Goal: Information Seeking & Learning: Learn about a topic

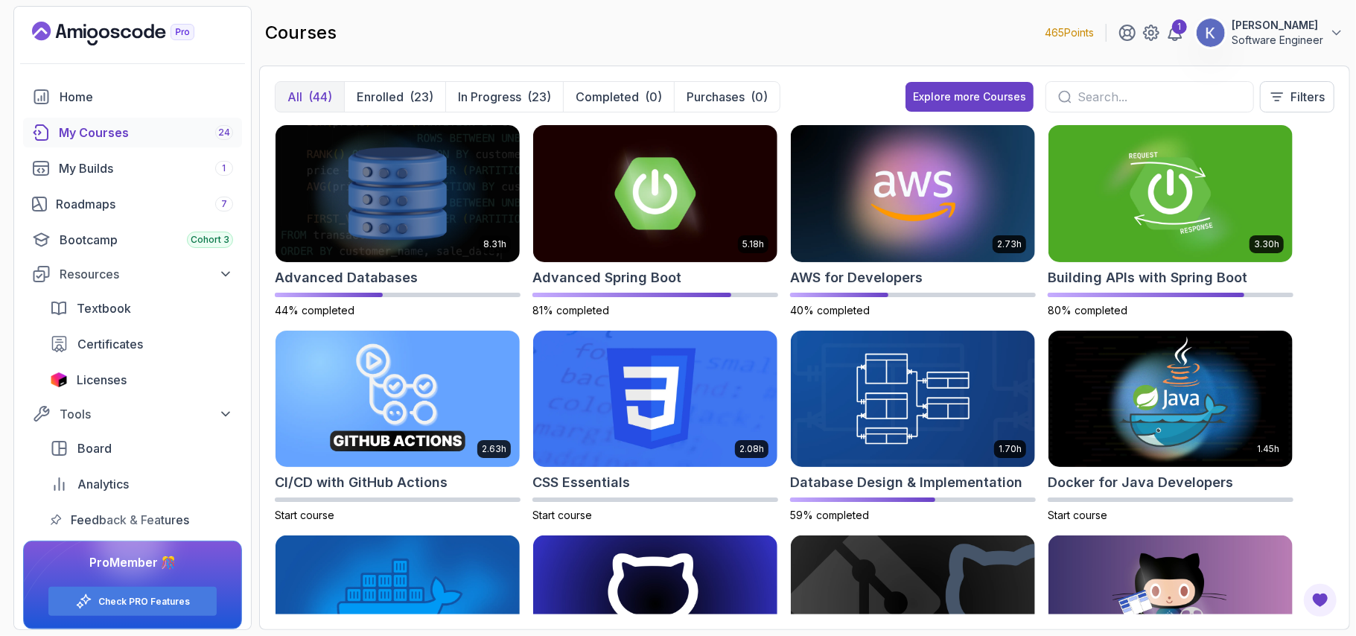
click at [1103, 82] on div at bounding box center [1150, 96] width 209 height 31
click at [1106, 104] on input "text" at bounding box center [1160, 97] width 164 height 18
type input "git"
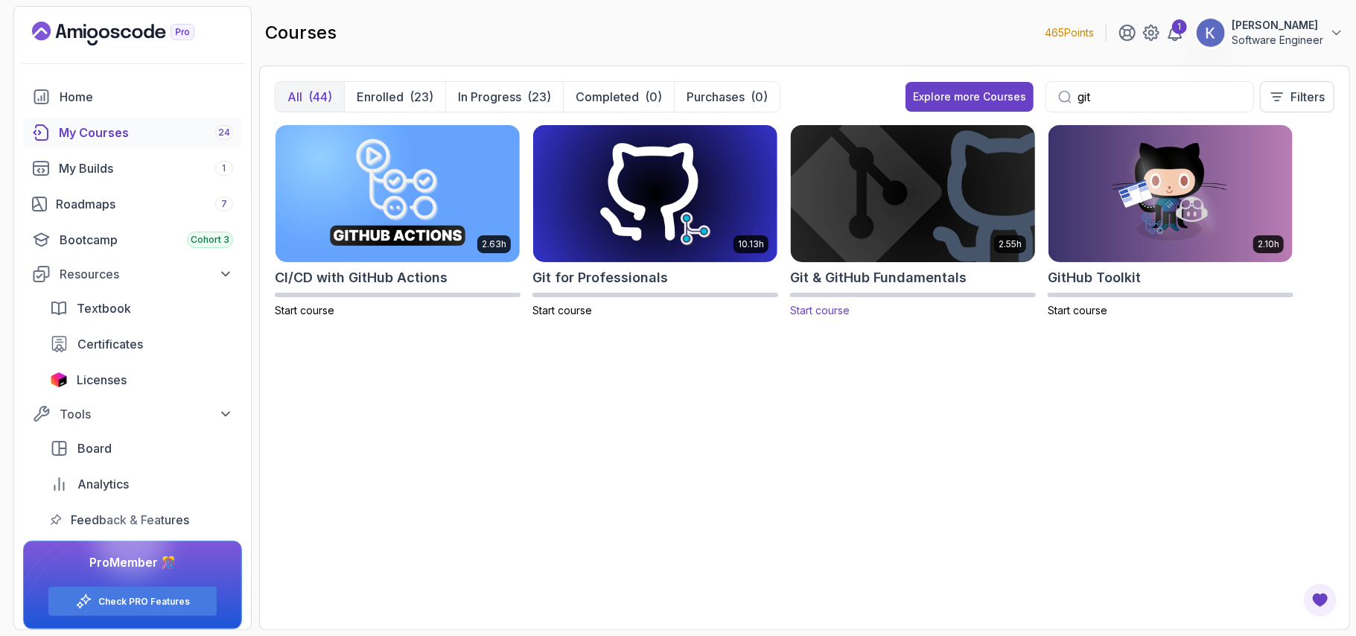
click at [855, 165] on img at bounding box center [913, 193] width 256 height 144
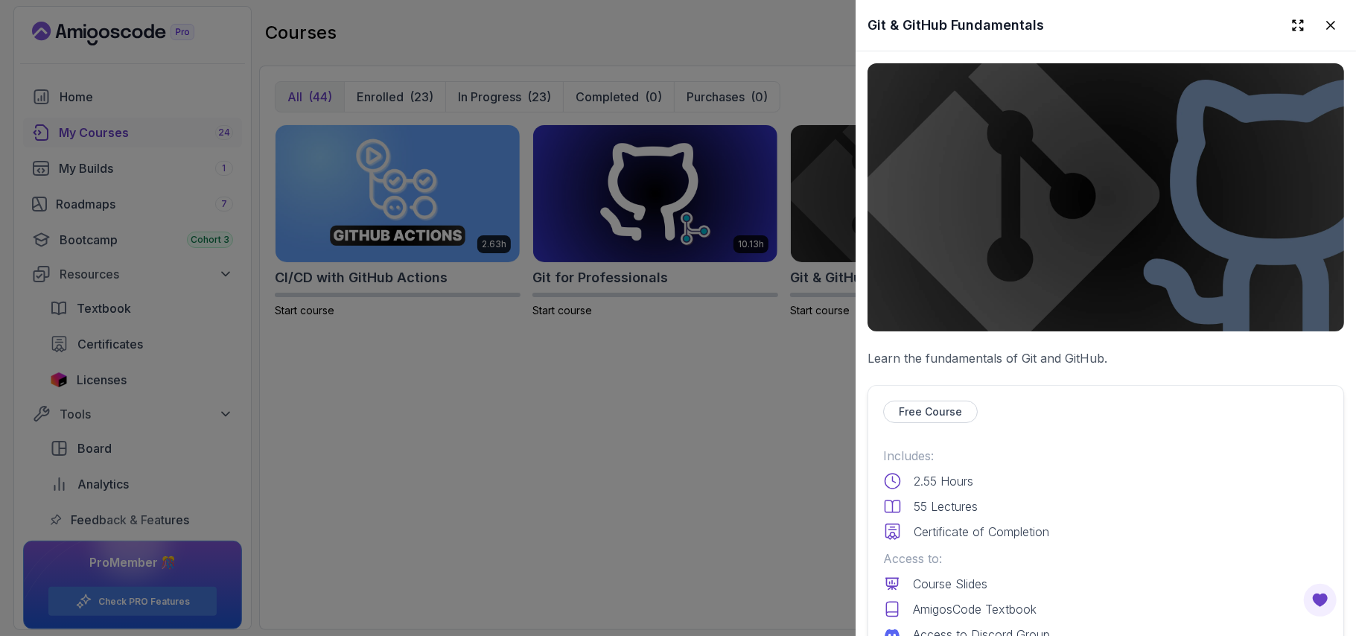
click at [1113, 550] on p "Access to:" at bounding box center [1105, 559] width 445 height 18
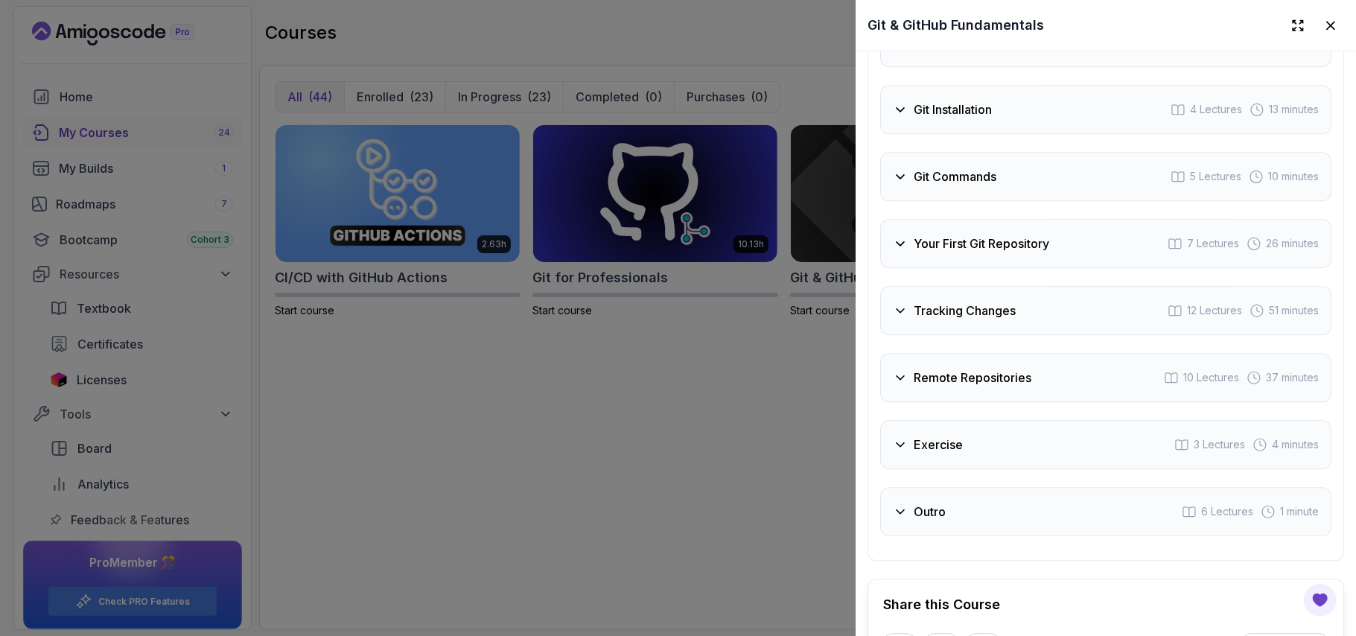
scroll to position [2661, 0]
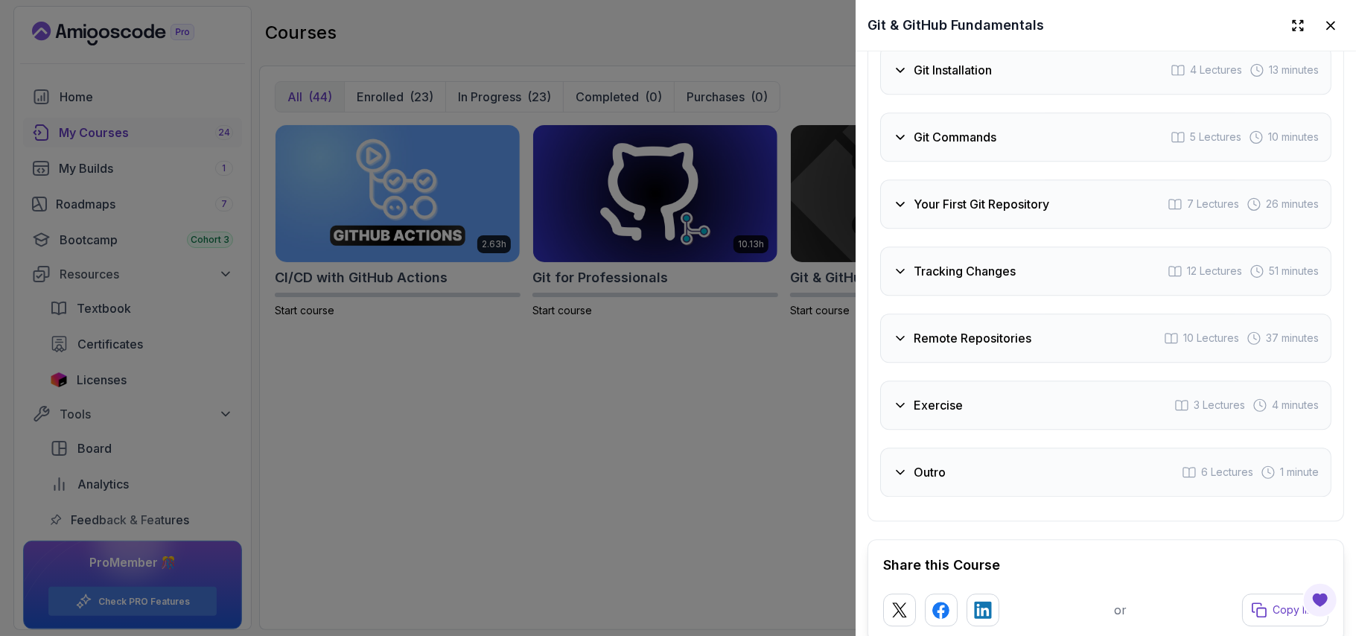
click at [1055, 247] on div "Tracking Changes 12 Lectures 51 minutes" at bounding box center [1105, 271] width 451 height 49
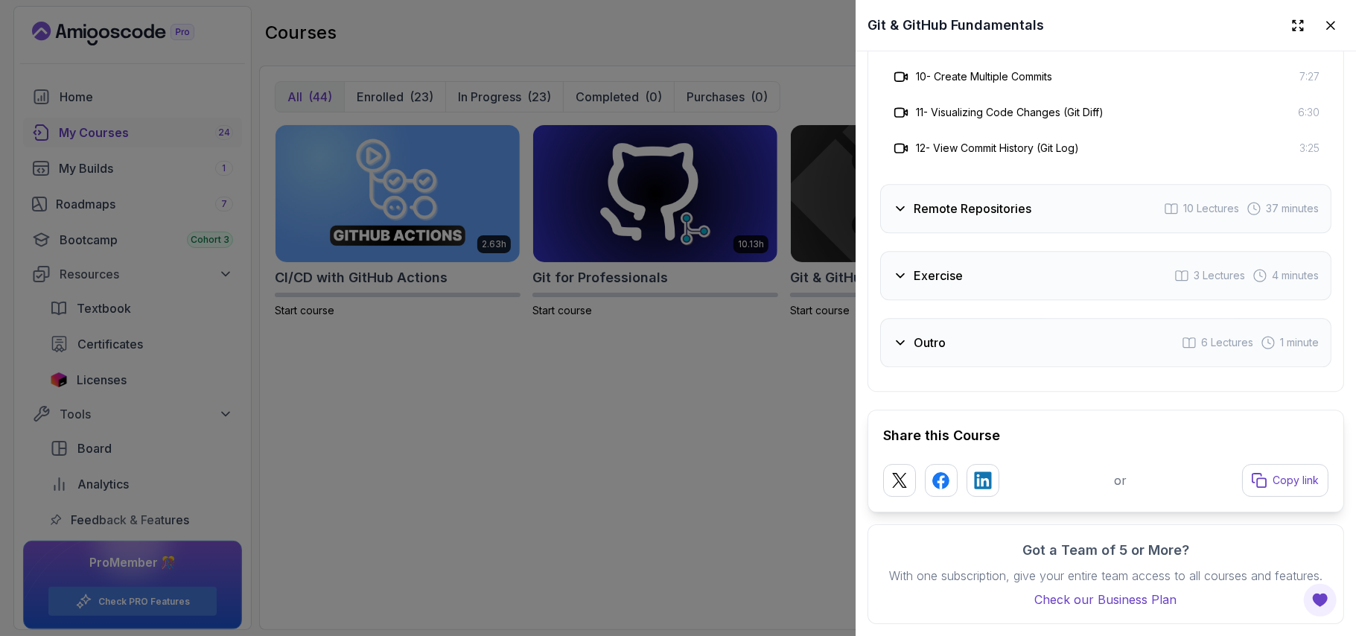
scroll to position [3131, 0]
click at [1037, 185] on div "Remote Repositories 10 Lectures 37 minutes" at bounding box center [1105, 208] width 451 height 49
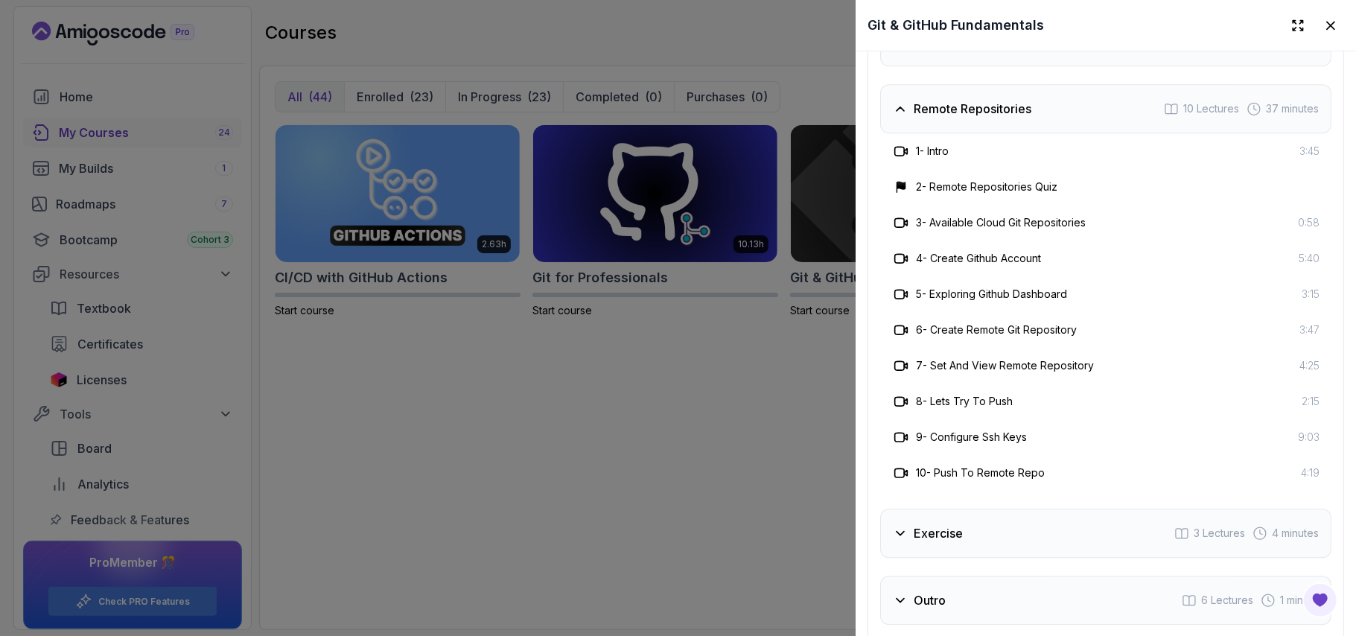
scroll to position [2741, 0]
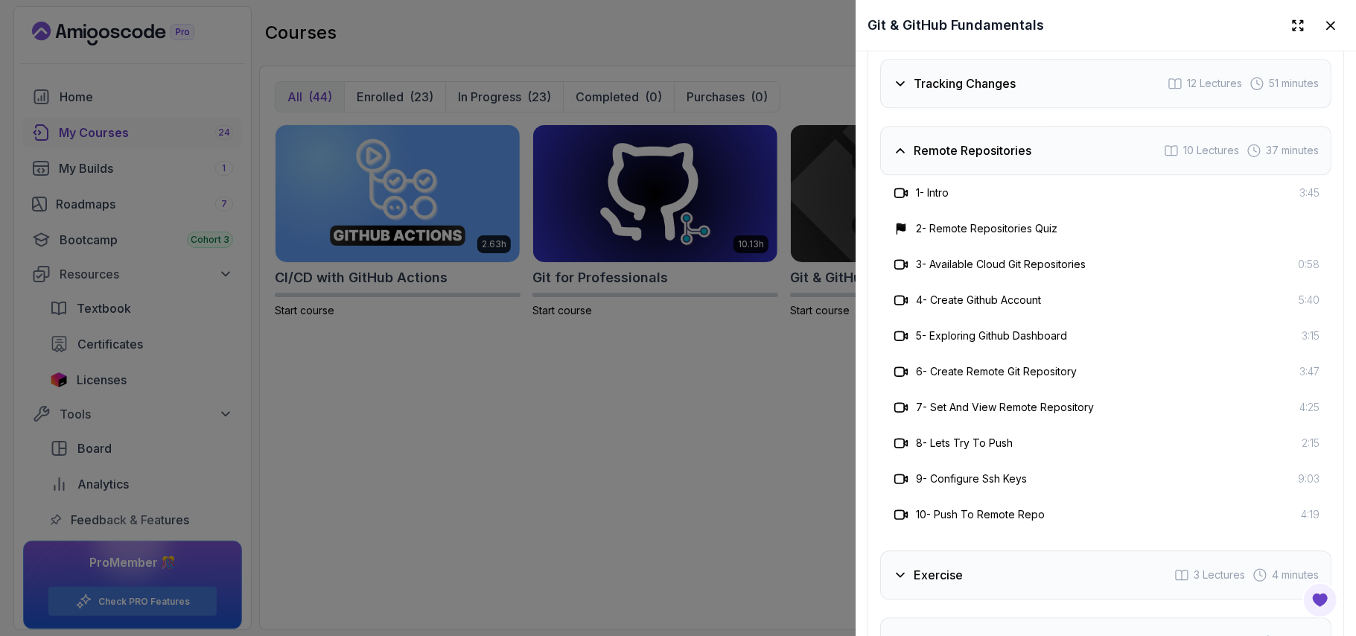
click at [965, 311] on div "4 - Create Github Account 5:40" at bounding box center [1105, 300] width 451 height 36
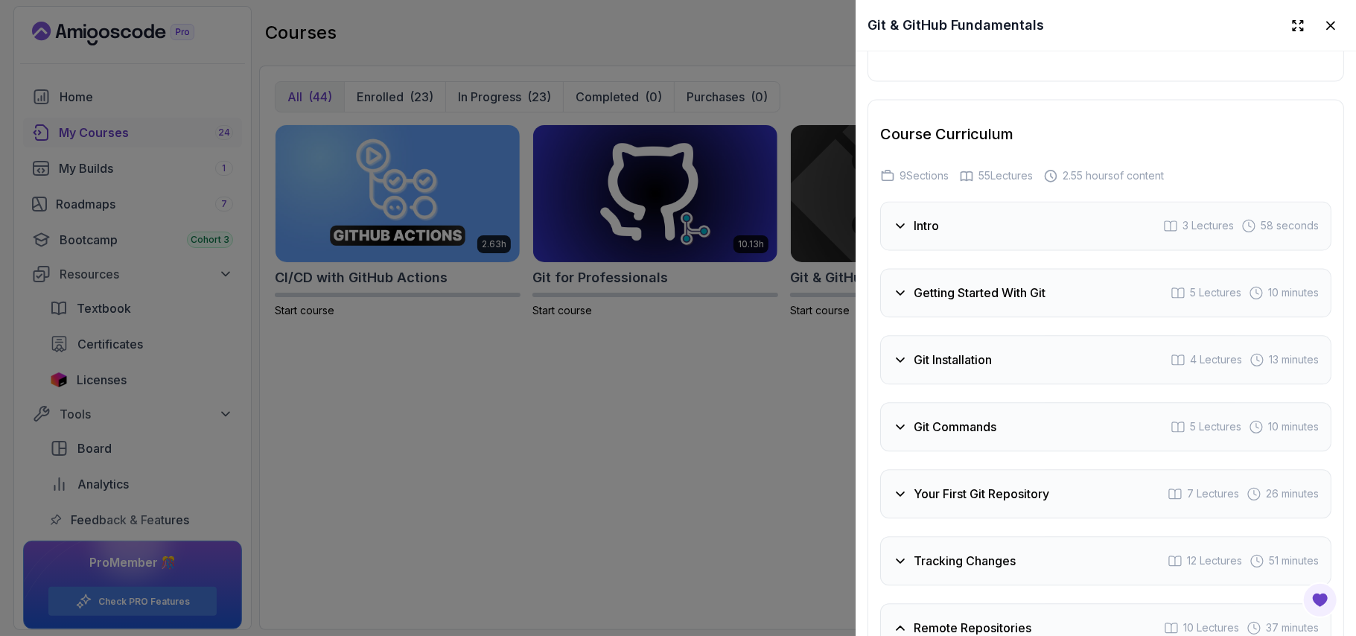
scroll to position [2265, 0]
click at [967, 368] on div "Git Installation 4 Lectures 13 minutes" at bounding box center [1105, 358] width 451 height 49
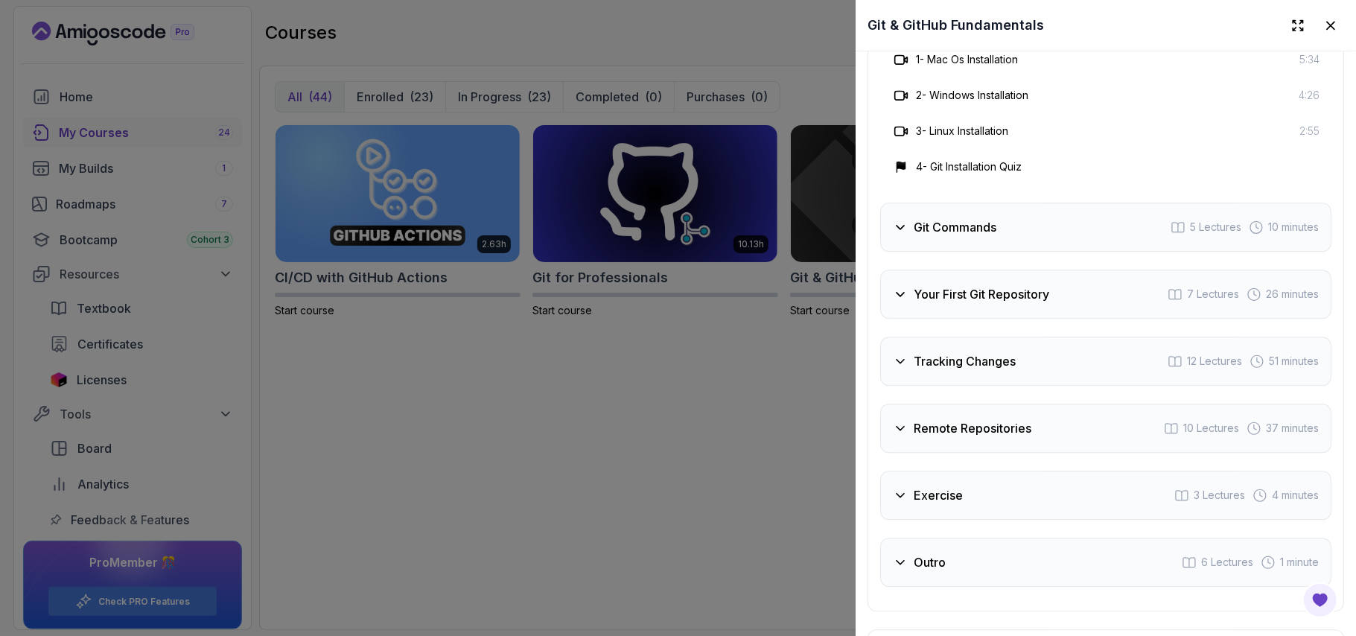
scroll to position [2622, 0]
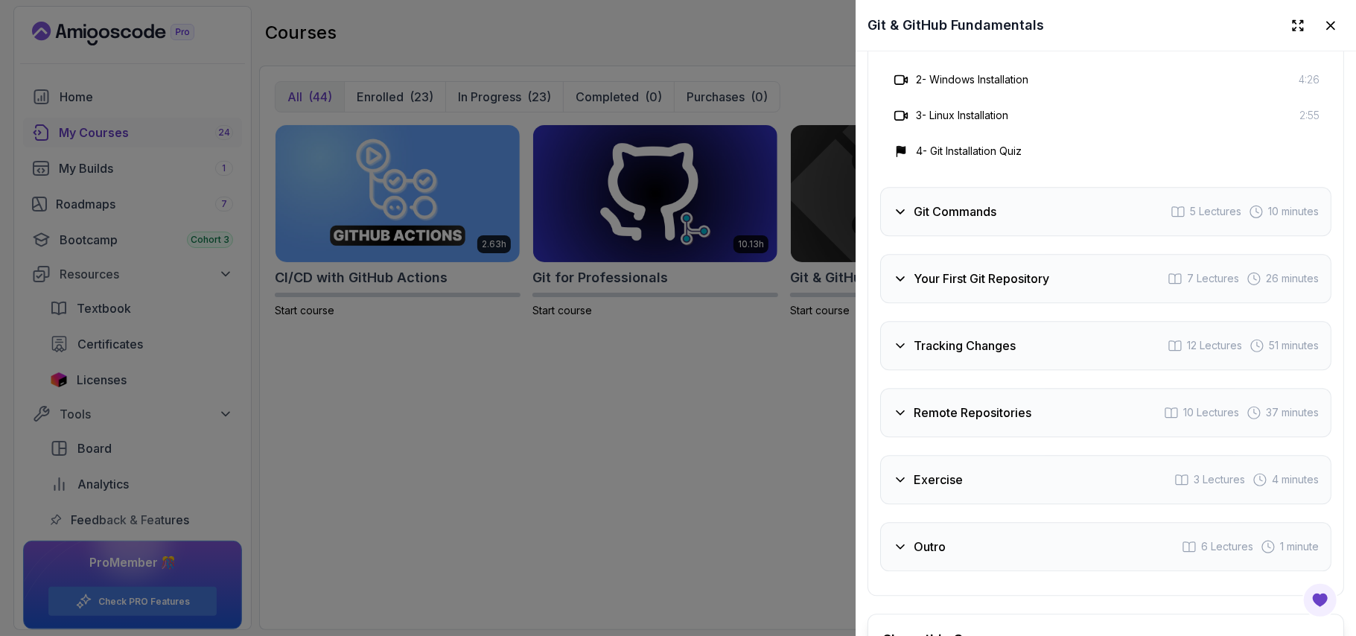
click at [994, 216] on h3 "Git Commands" at bounding box center [955, 212] width 83 height 18
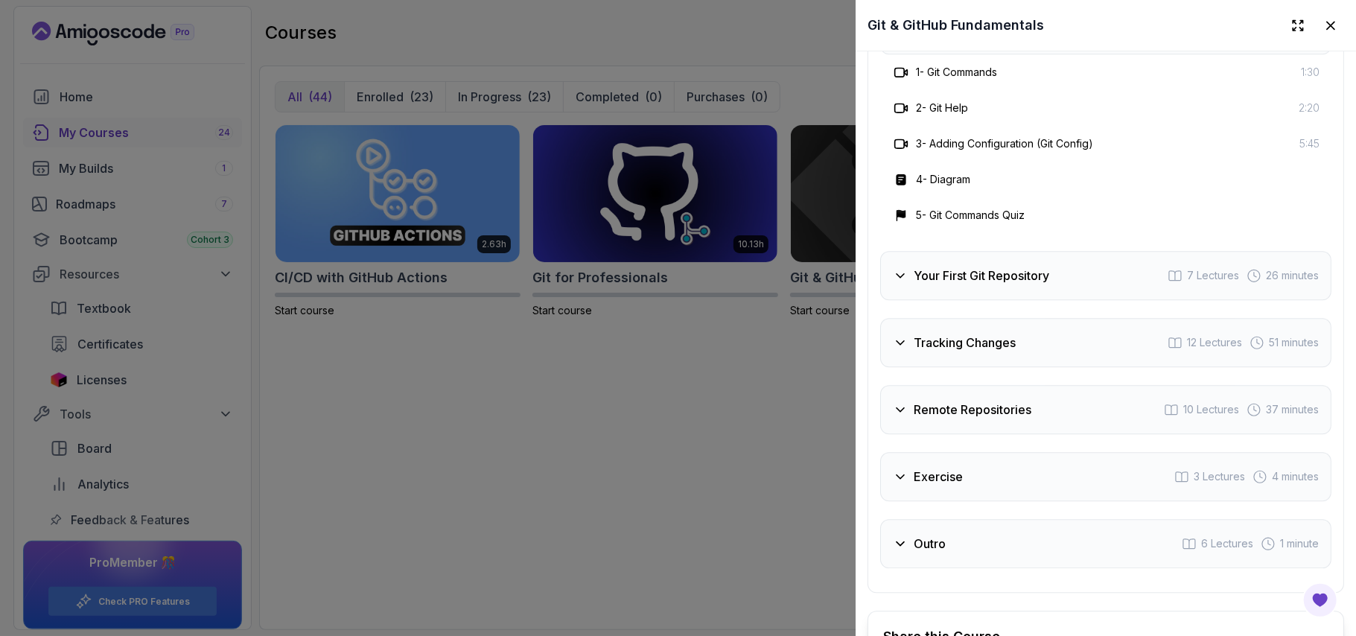
scroll to position [2662, 0]
click at [659, 364] on div at bounding box center [678, 318] width 1356 height 636
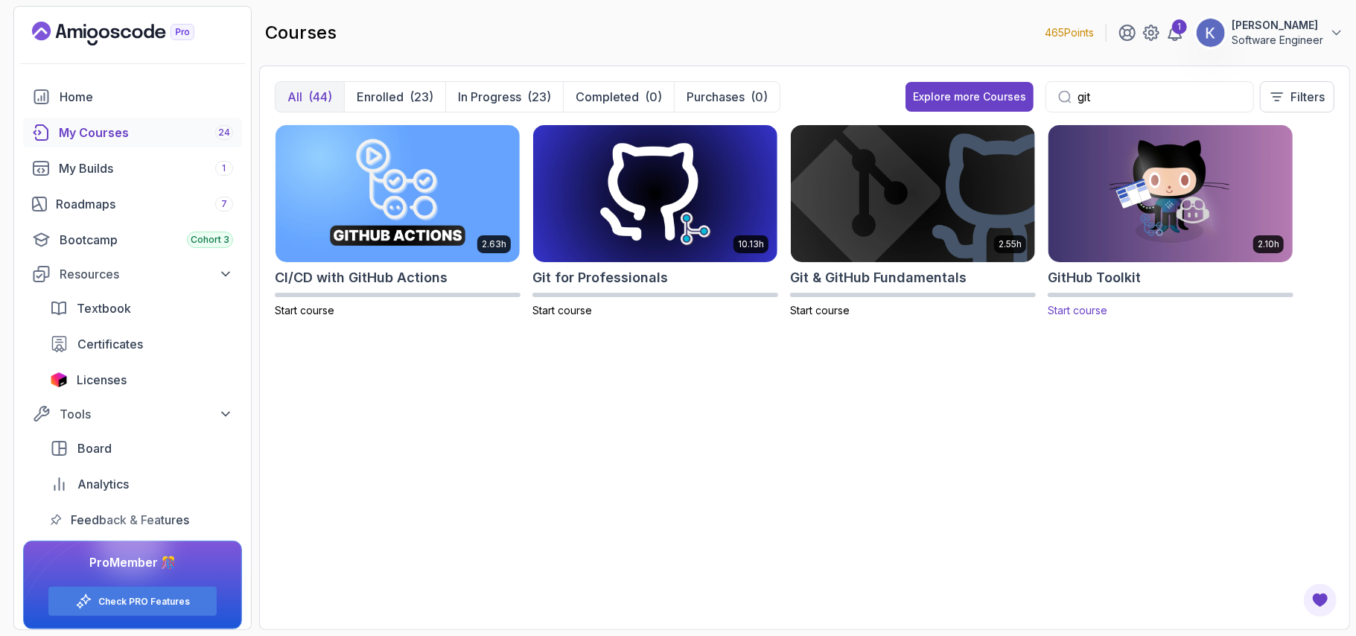
click at [1144, 209] on img at bounding box center [1171, 193] width 256 height 144
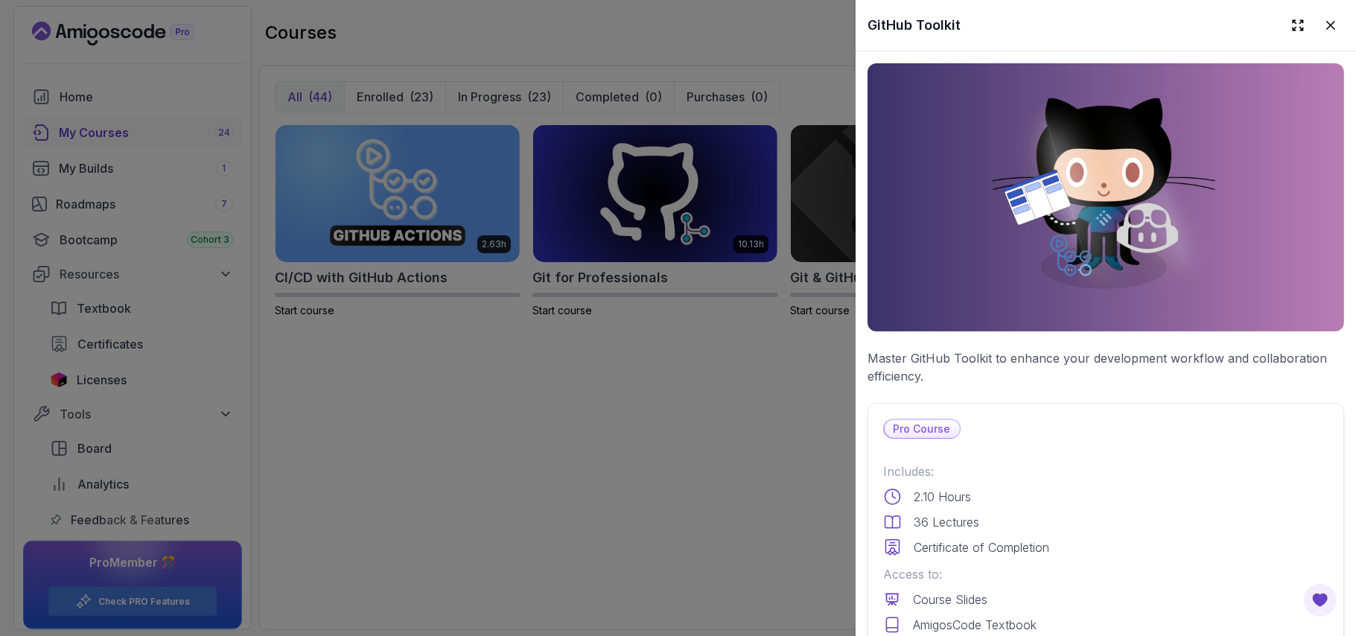
click at [1189, 447] on div "Pro Course Includes: 2.10 Hours 36 Lectures Certificate of Completion Access to…" at bounding box center [1106, 581] width 477 height 357
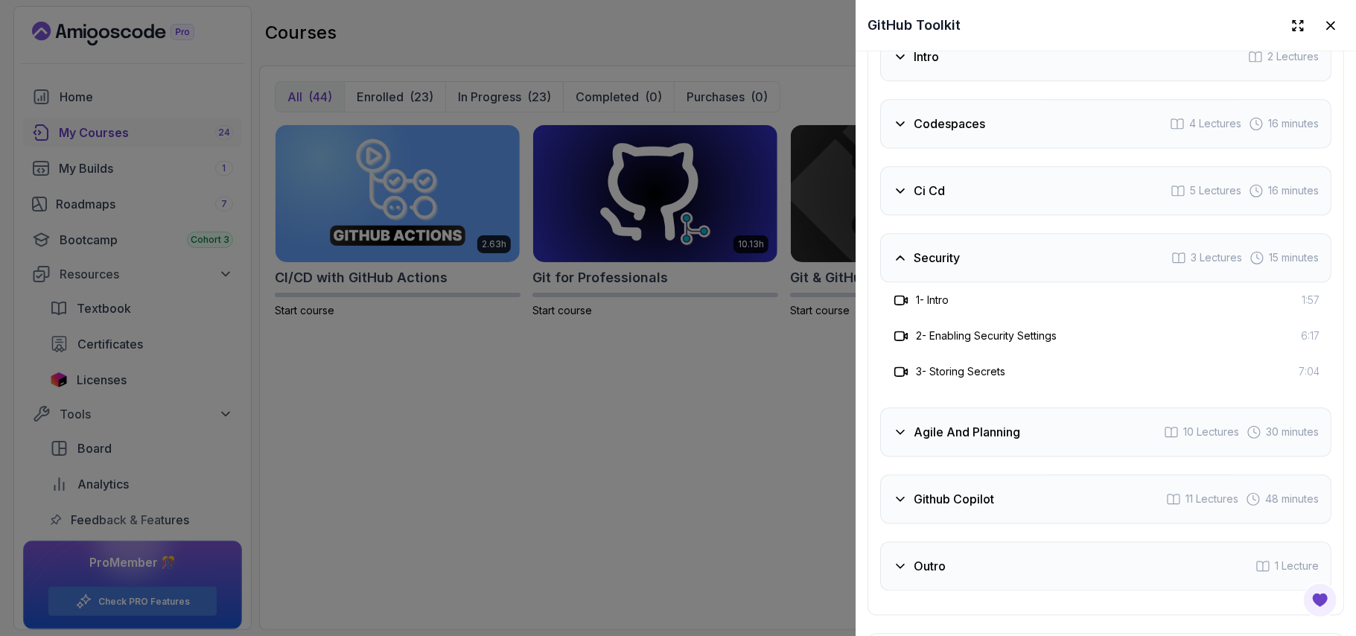
scroll to position [2542, 0]
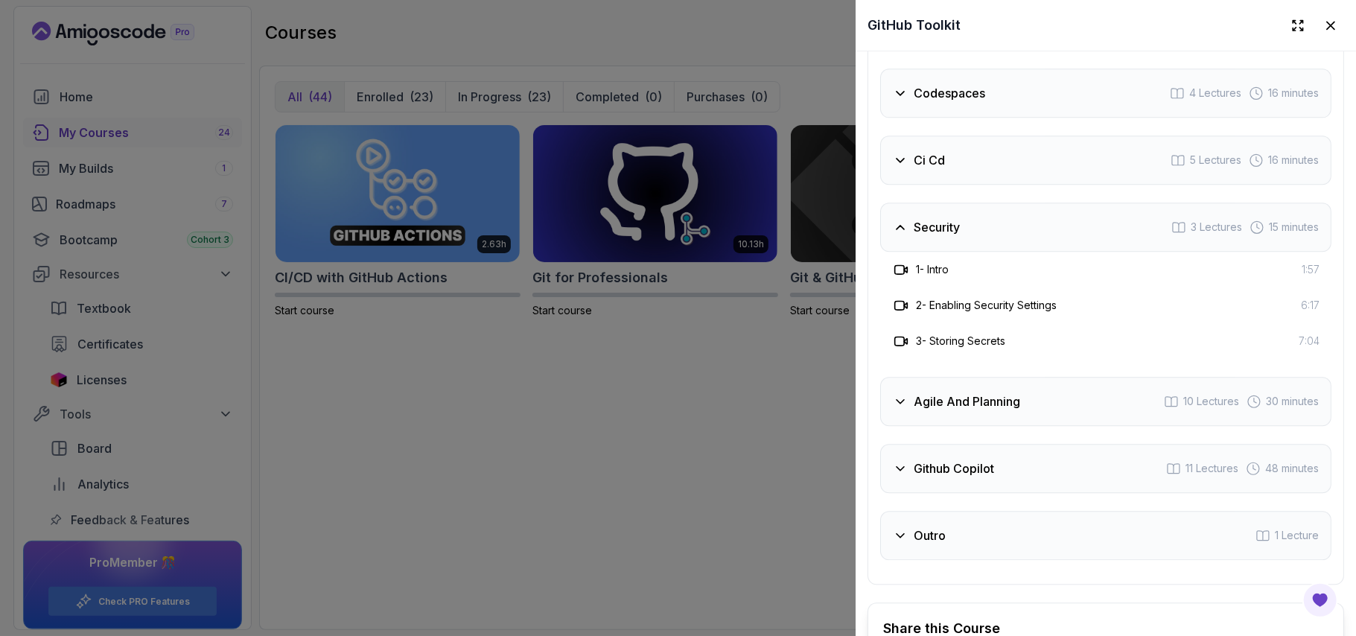
click at [1080, 386] on div "Agile And Planning 10 Lectures 30 minutes" at bounding box center [1105, 401] width 451 height 49
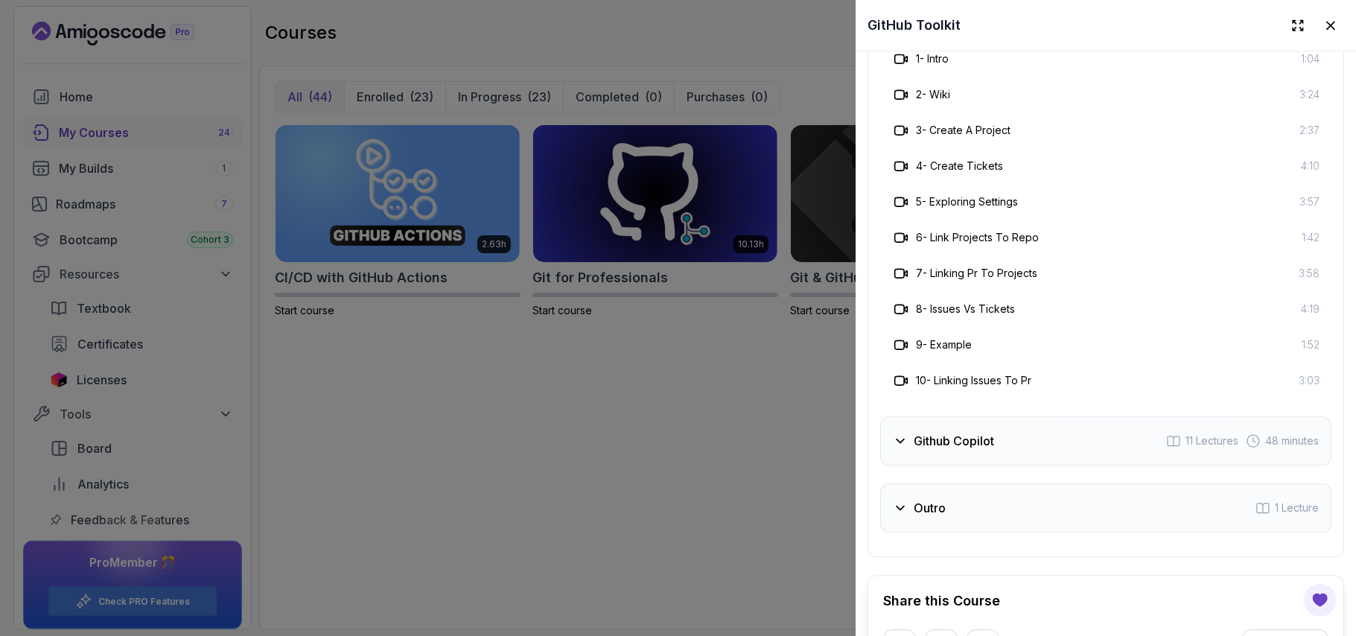
scroll to position [2860, 0]
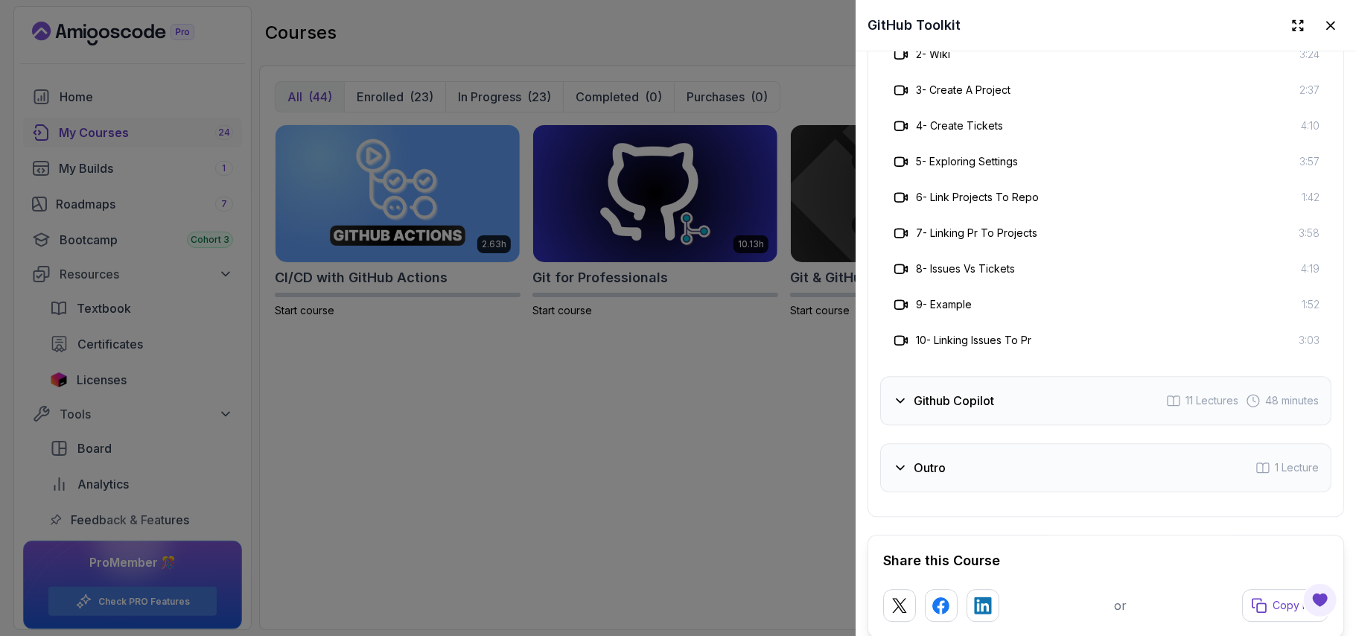
click at [952, 396] on h3 "Github Copilot" at bounding box center [954, 401] width 80 height 18
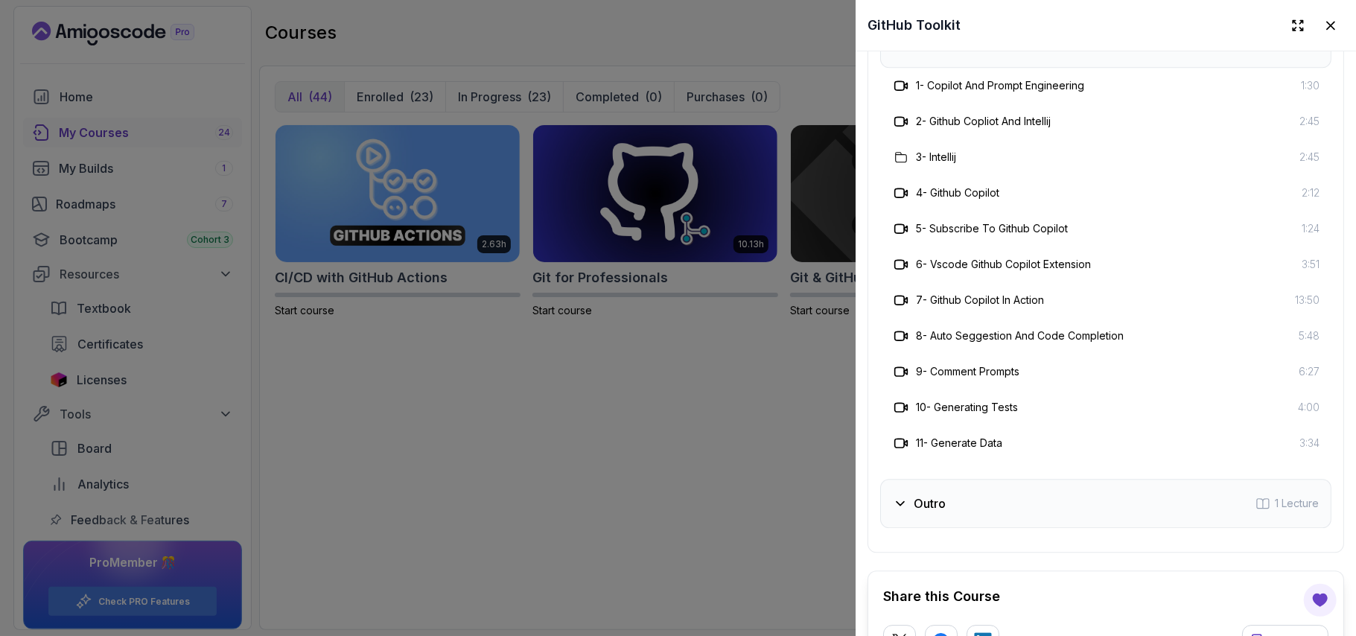
click at [952, 398] on div "10 - Generating Tests" at bounding box center [955, 407] width 126 height 18
